Goal: Information Seeking & Learning: Learn about a topic

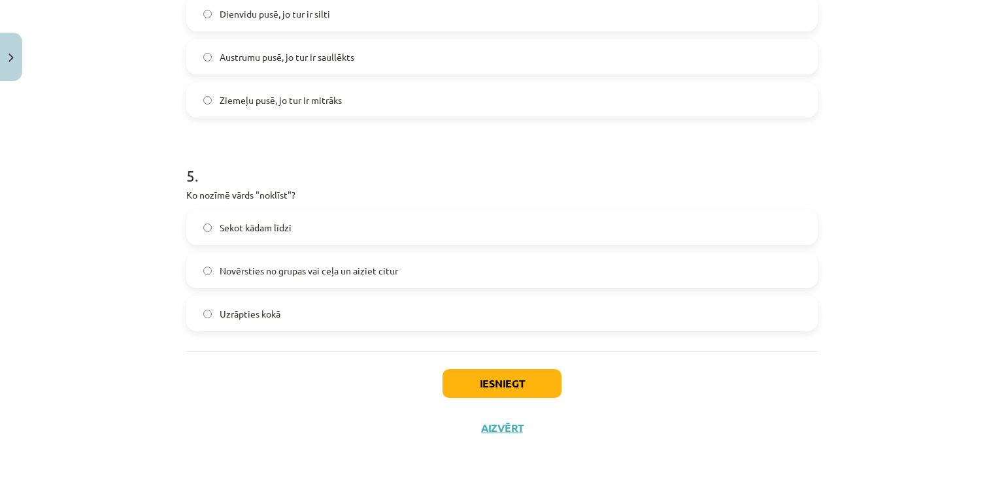
scroll to position [978, 0]
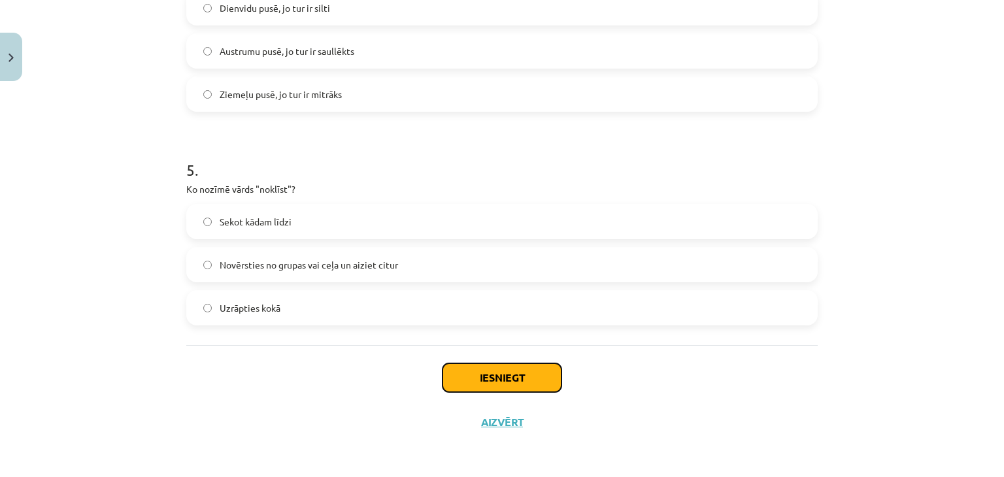
click at [466, 377] on button "Iesniegt" at bounding box center [502, 378] width 119 height 29
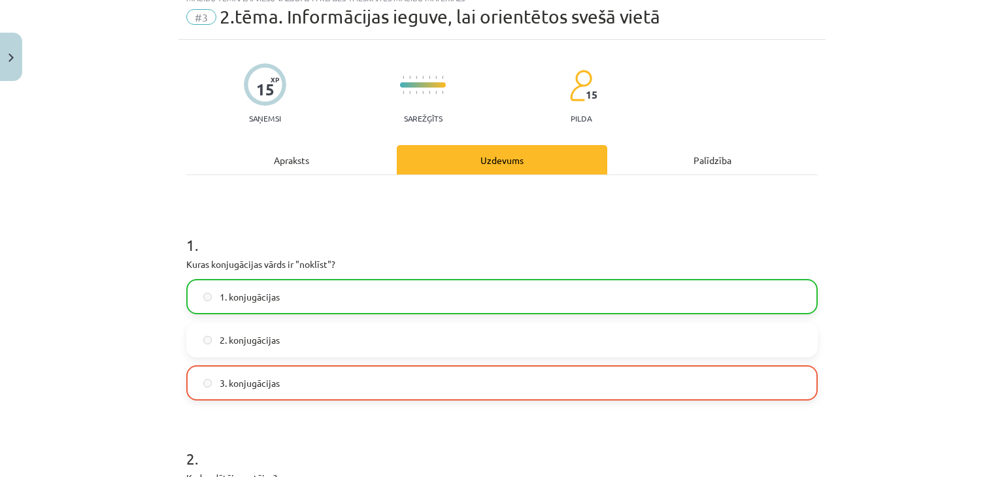
scroll to position [0, 0]
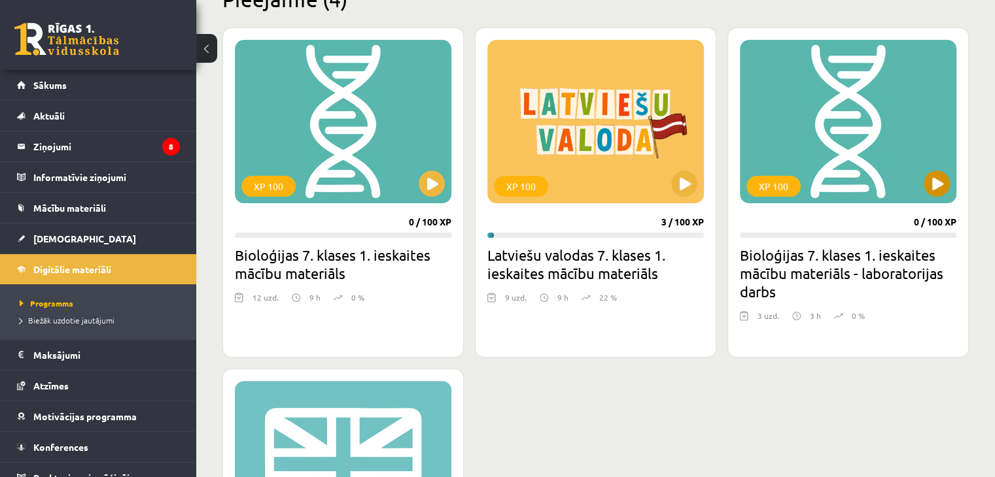
scroll to position [330, 0]
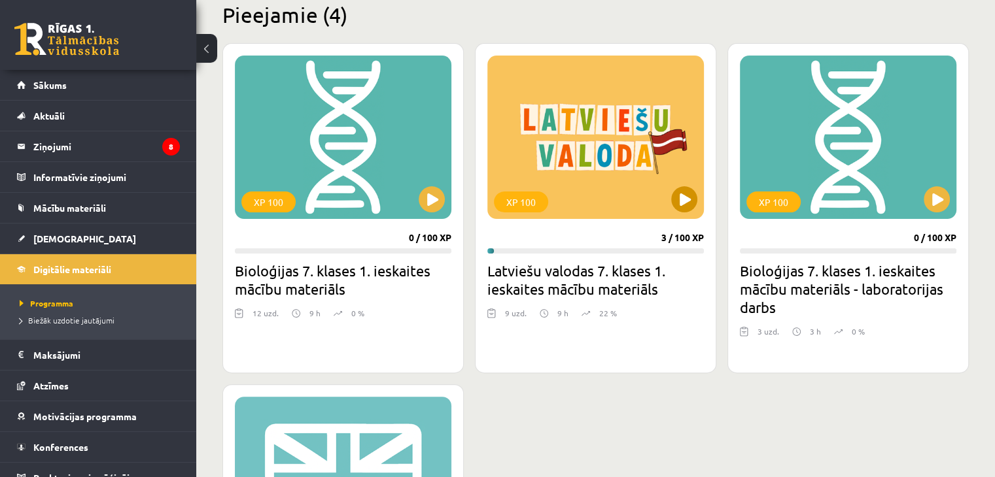
click at [675, 213] on div "XP 100" at bounding box center [595, 137] width 216 height 163
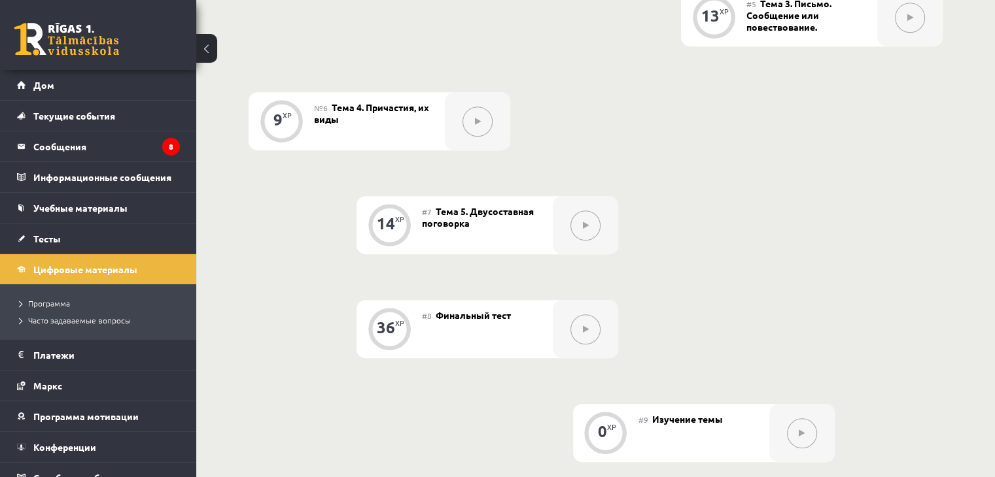
scroll to position [741, 0]
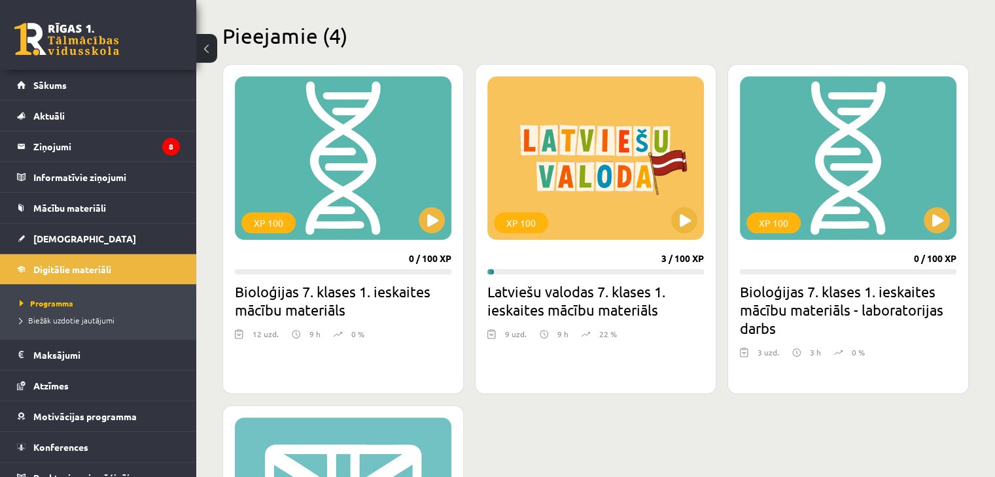
scroll to position [264, 0]
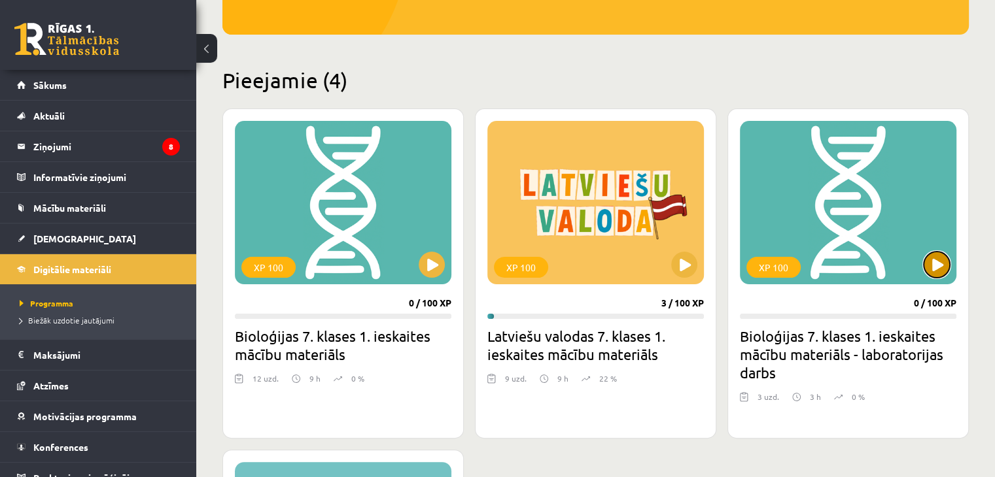
click at [929, 267] on button at bounding box center [936, 265] width 26 height 26
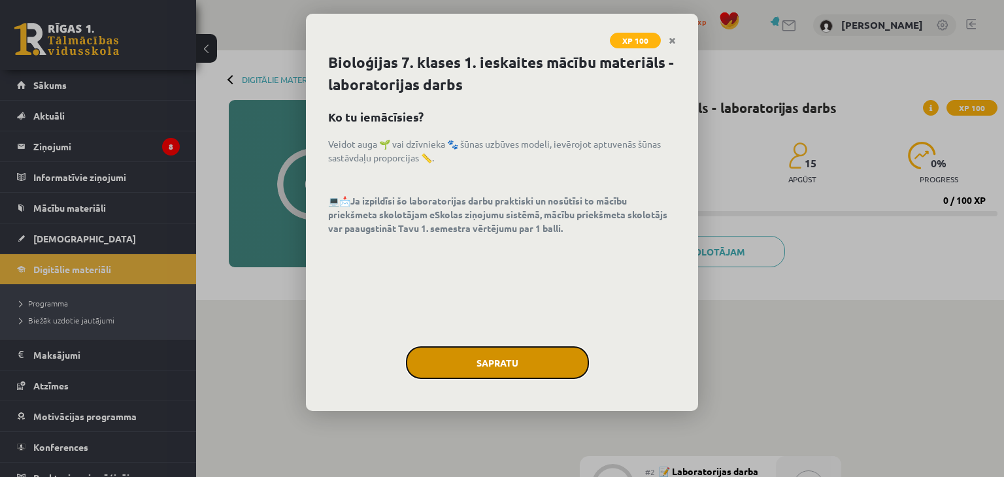
click at [530, 358] on button "Sapratu" at bounding box center [497, 363] width 183 height 33
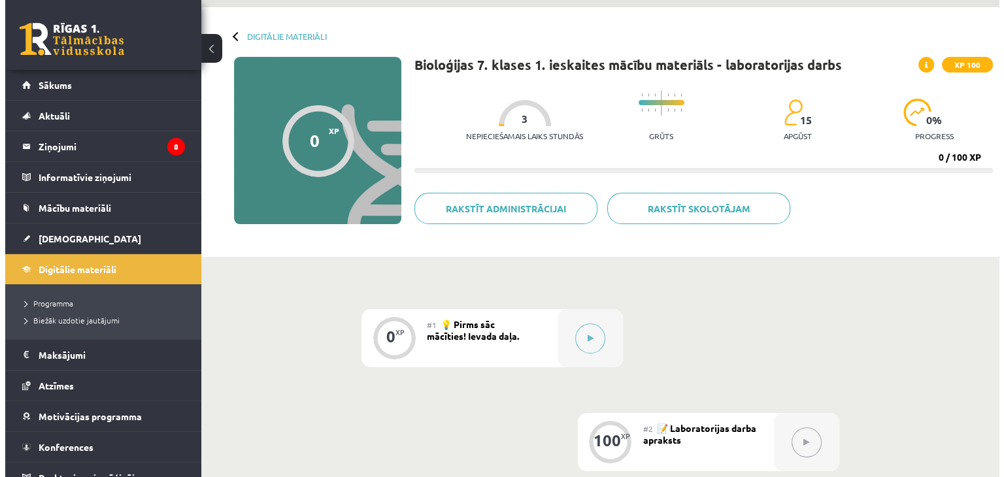
scroll to position [131, 0]
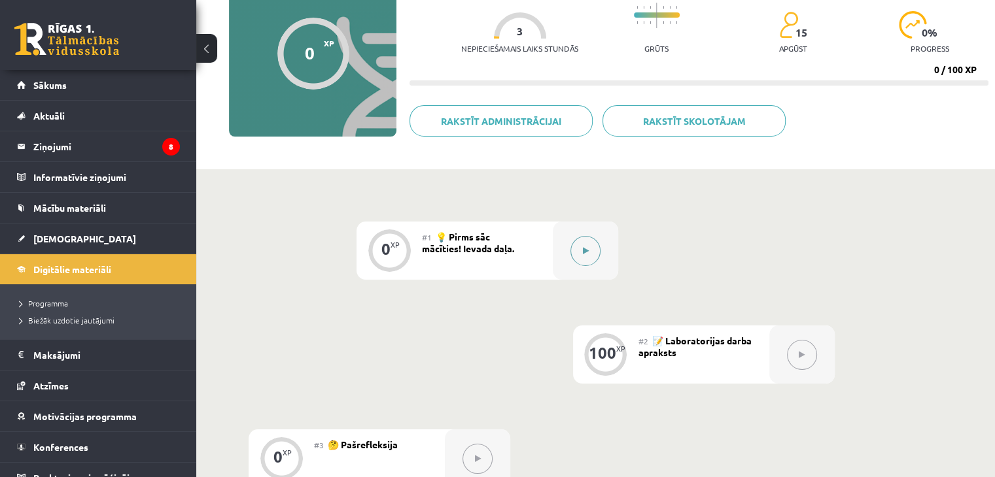
click at [583, 260] on button at bounding box center [585, 251] width 30 height 30
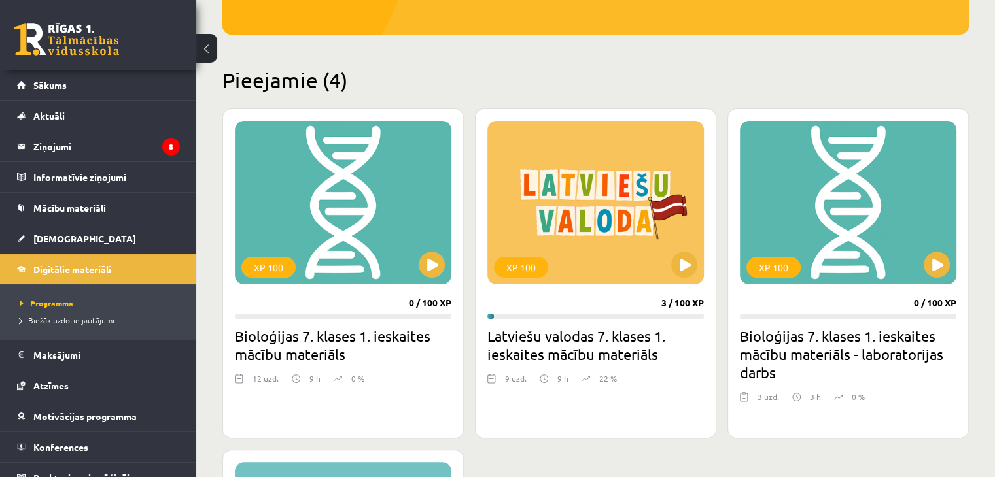
scroll to position [330, 0]
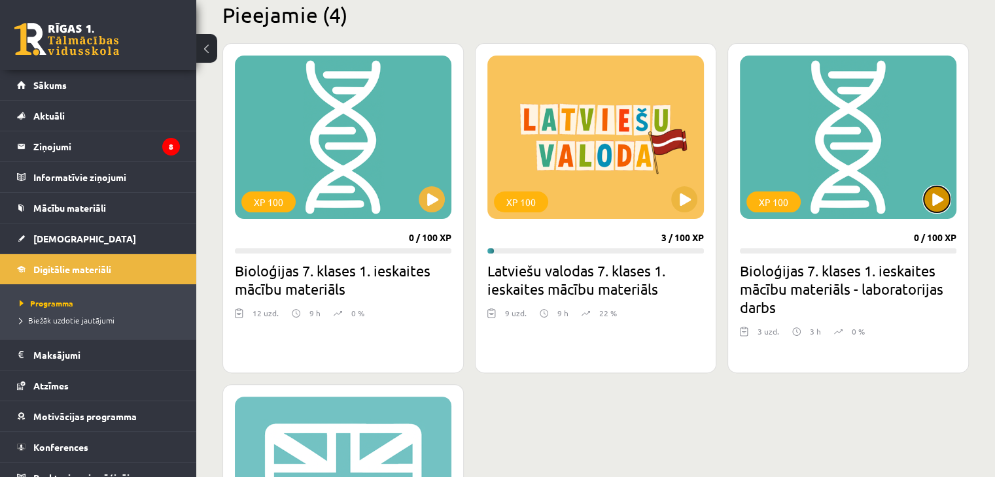
click at [934, 192] on button at bounding box center [936, 199] width 26 height 26
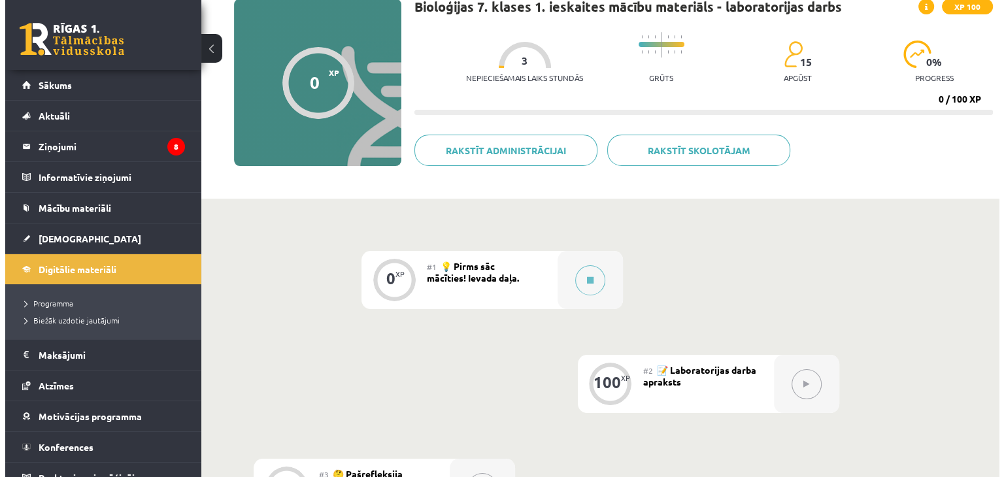
scroll to position [131, 0]
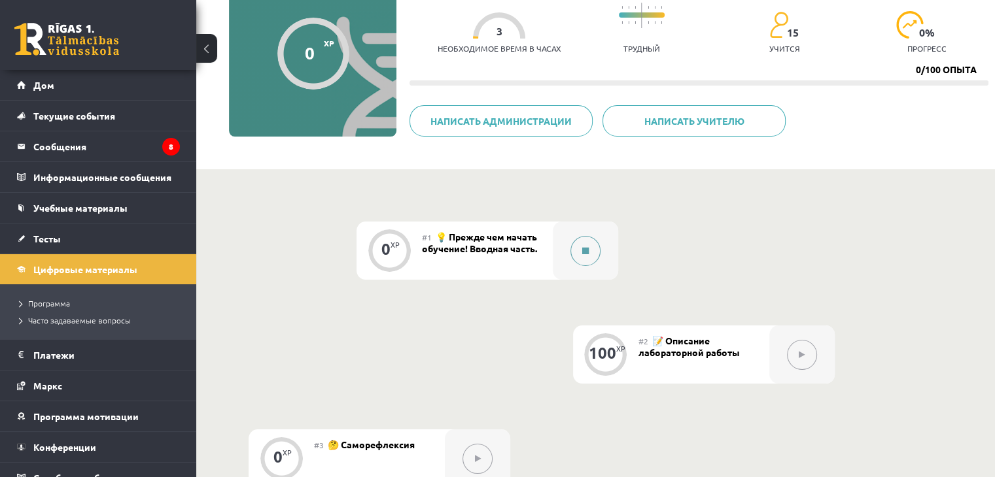
click at [568, 251] on div at bounding box center [585, 251] width 65 height 58
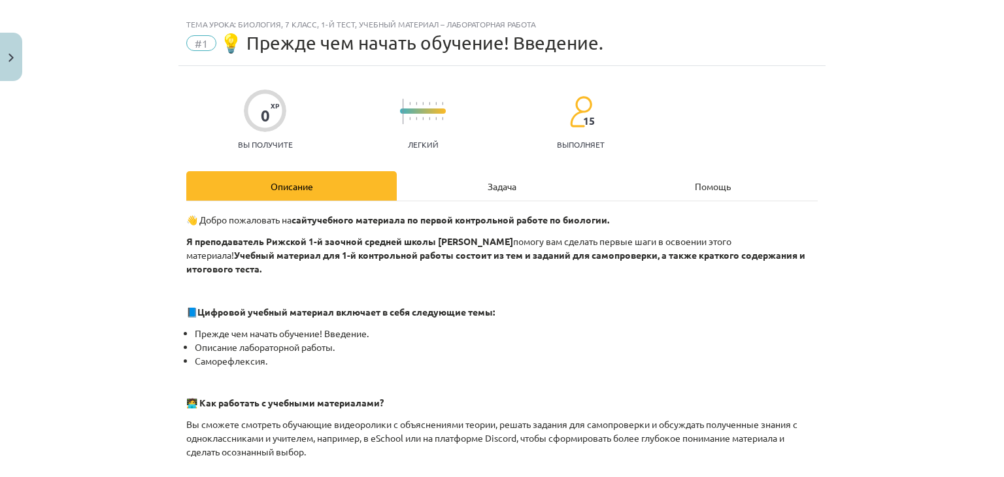
scroll to position [0, 0]
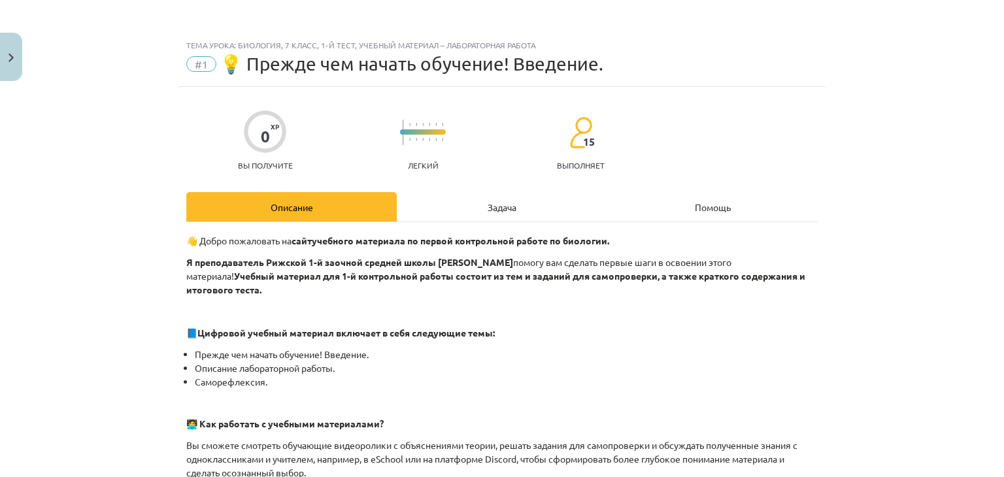
click at [528, 220] on div "Задача" at bounding box center [502, 206] width 211 height 29
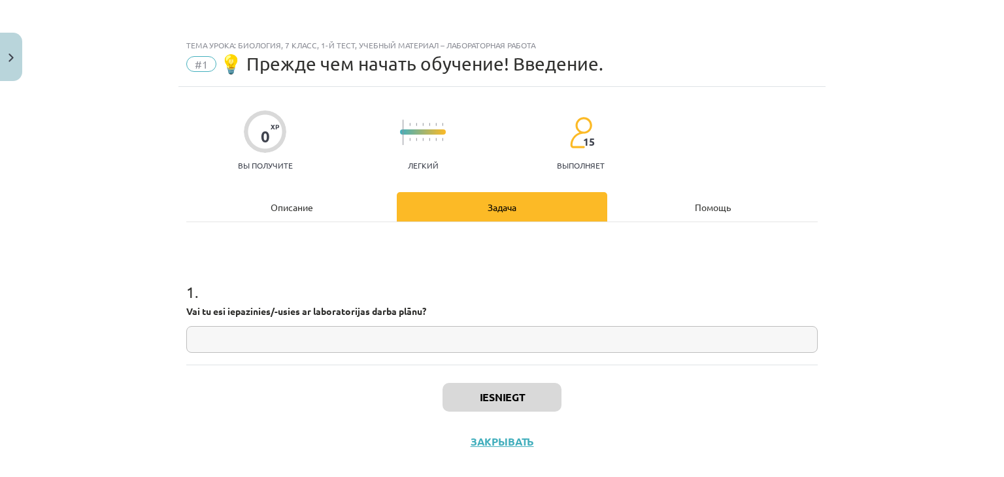
scroll to position [19, 0]
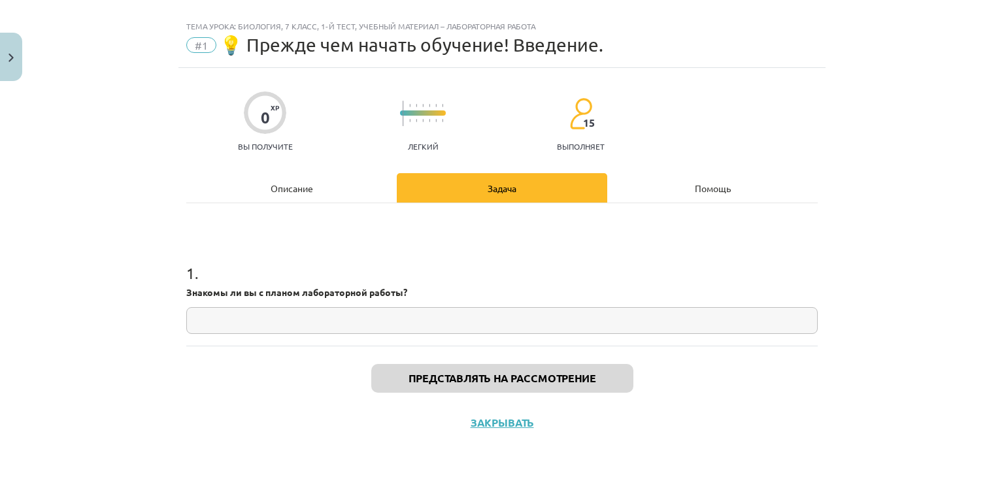
click at [317, 324] on input "text" at bounding box center [502, 320] width 632 height 27
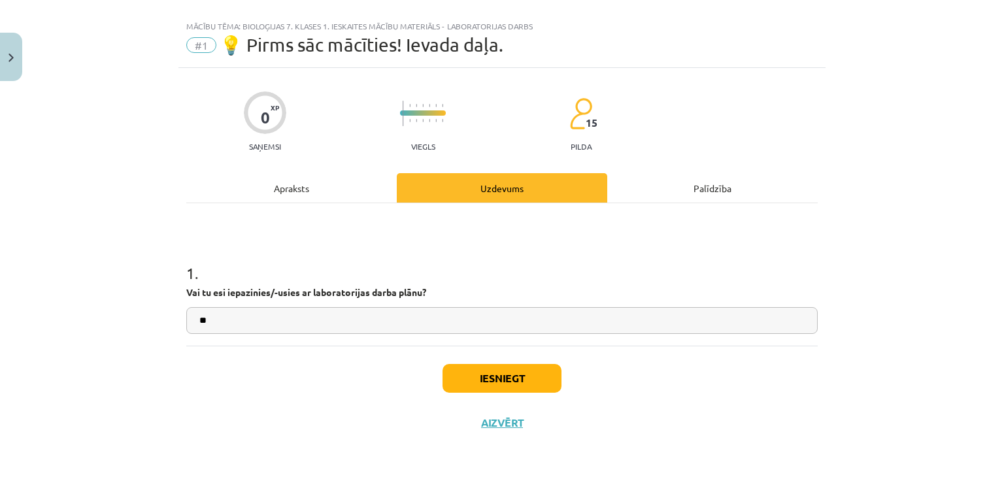
click at [506, 325] on input "**" at bounding box center [502, 320] width 632 height 27
type input "**"
click at [454, 367] on button "Iesniegt" at bounding box center [502, 378] width 119 height 29
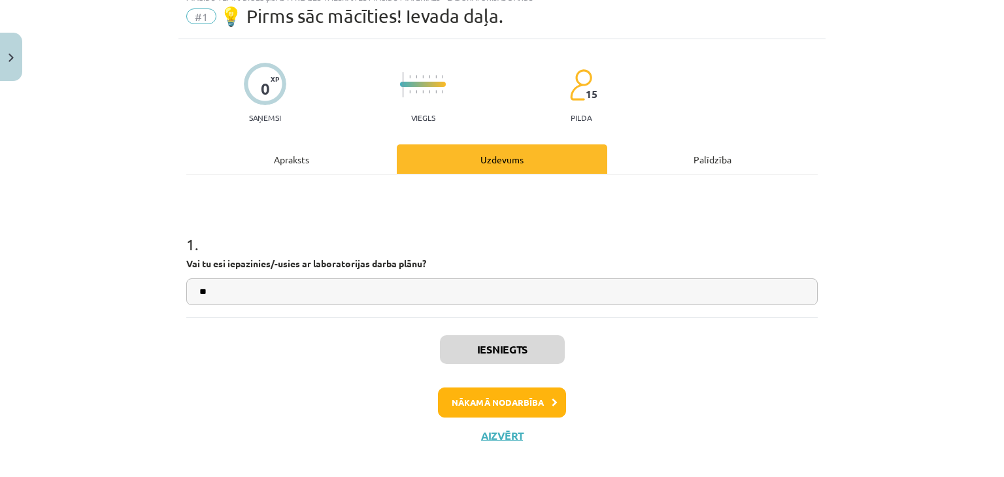
scroll to position [60, 0]
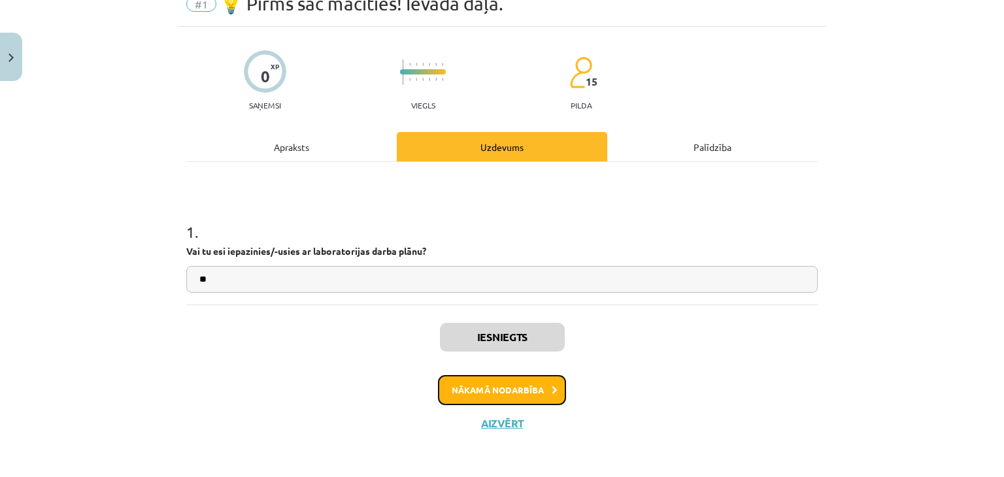
click at [477, 388] on button "Nākamā nodarbība" at bounding box center [502, 390] width 128 height 30
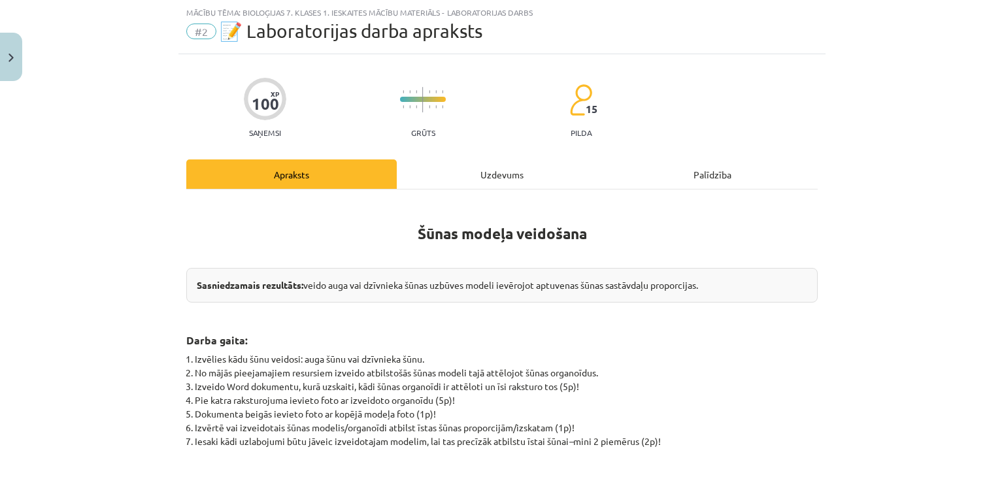
scroll to position [98, 0]
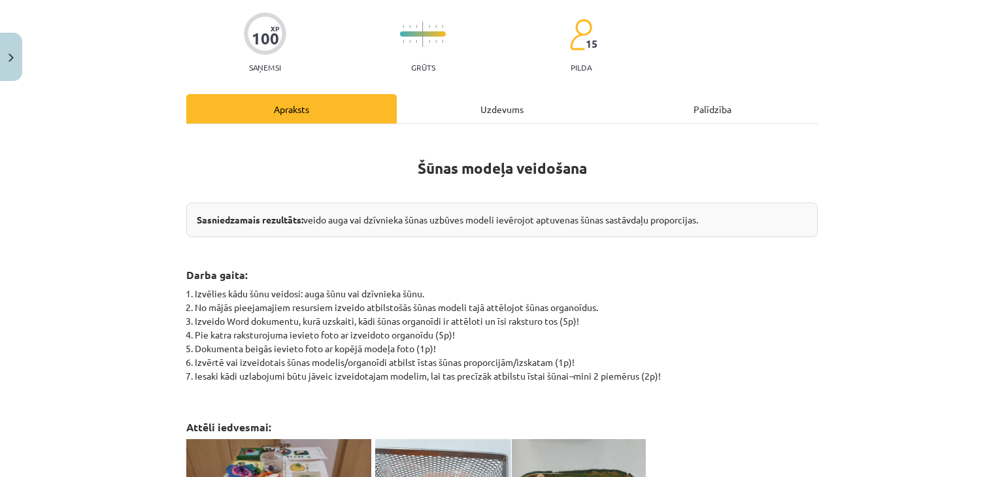
click at [506, 117] on div "Uzdevums" at bounding box center [502, 108] width 211 height 29
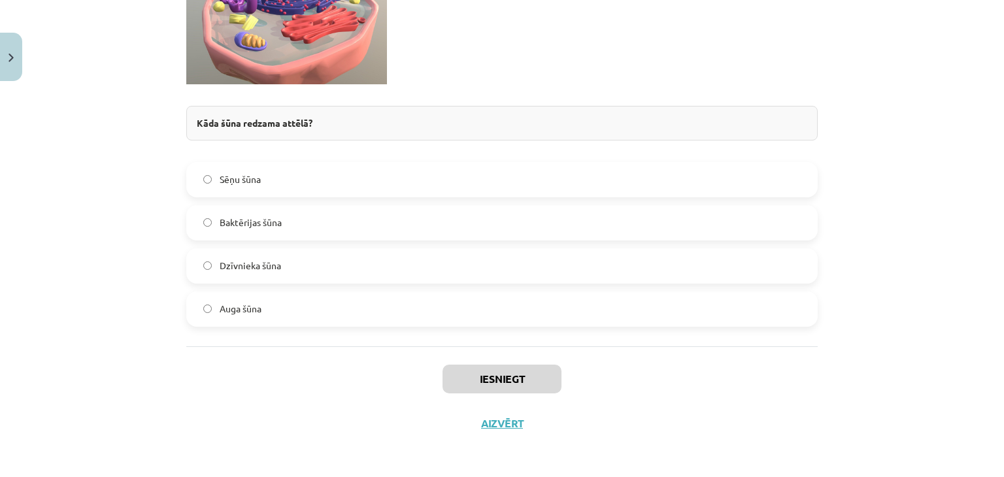
scroll to position [1817, 0]
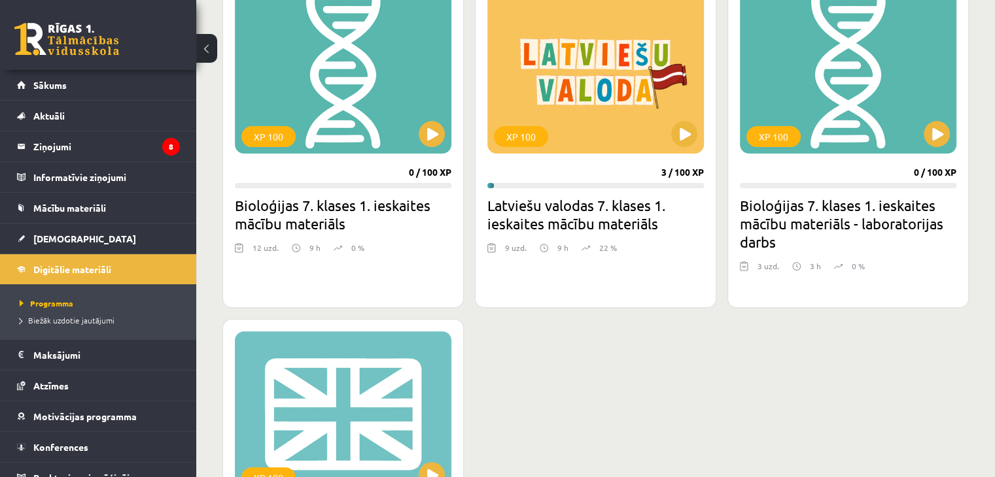
scroll to position [526, 0]
